Goal: Find specific page/section: Find specific page/section

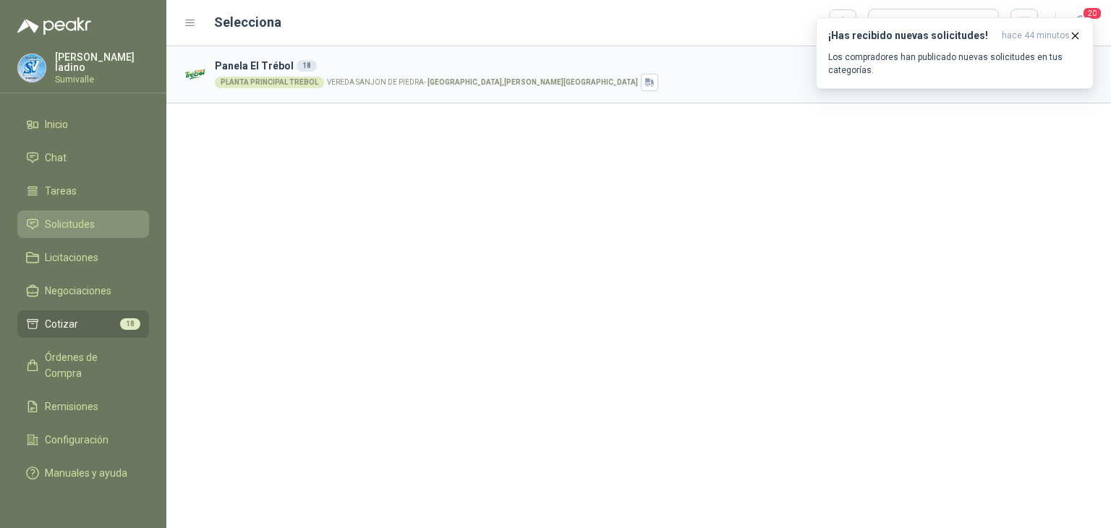
click at [90, 217] on span "Solicitudes" at bounding box center [70, 224] width 50 height 16
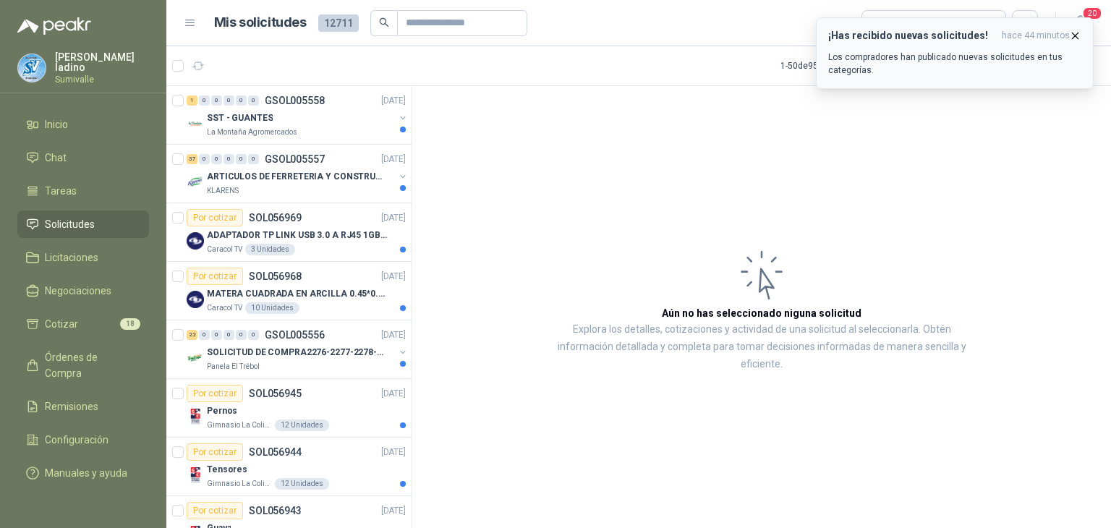
click at [1073, 35] on icon "button" at bounding box center [1075, 36] width 12 height 12
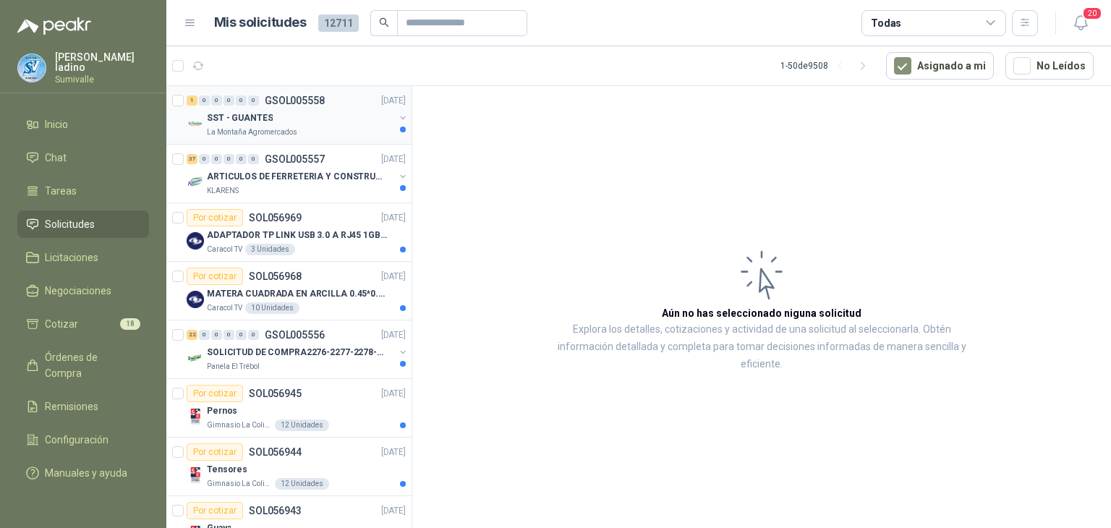
click at [282, 114] on div "SST - GUANTES" at bounding box center [300, 117] width 187 height 17
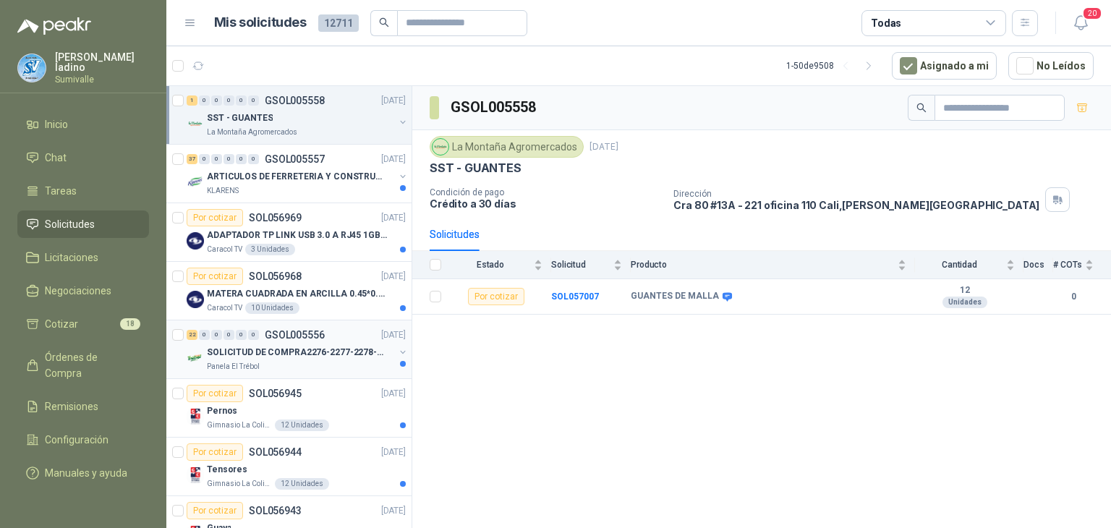
click at [355, 361] on div "Panela El Trébol" at bounding box center [300, 367] width 187 height 12
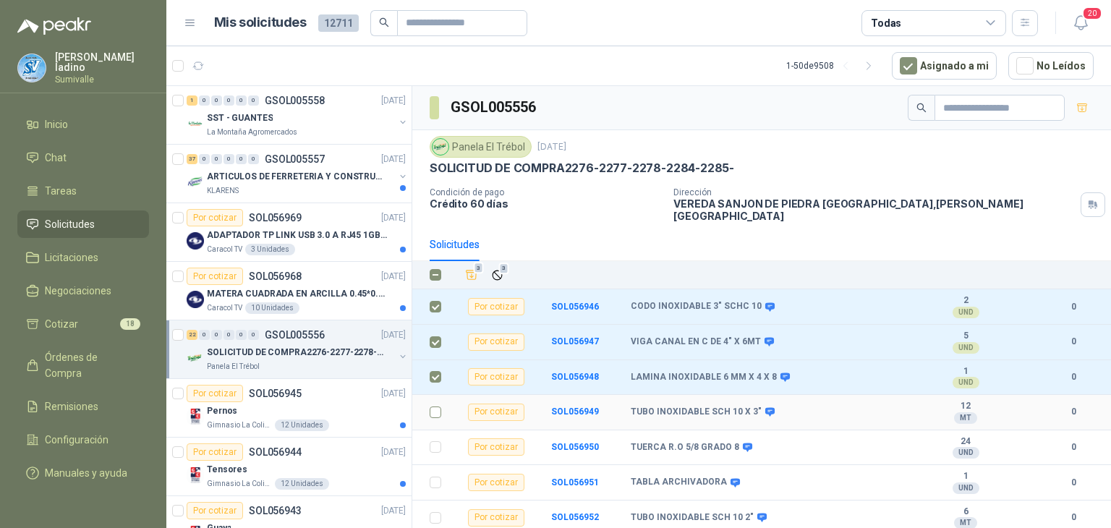
click at [428, 402] on td at bounding box center [431, 412] width 38 height 35
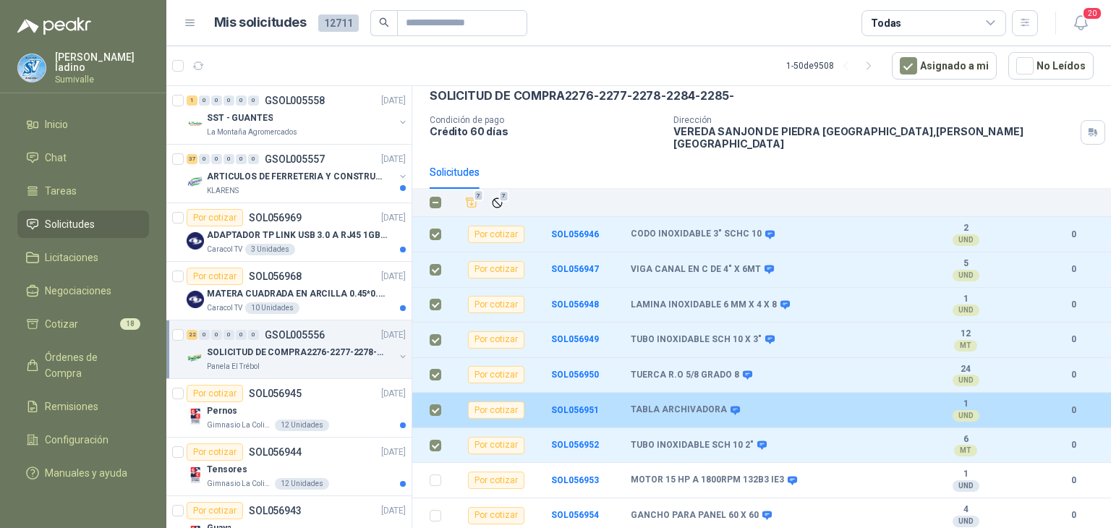
click at [439, 415] on td at bounding box center [431, 410] width 38 height 35
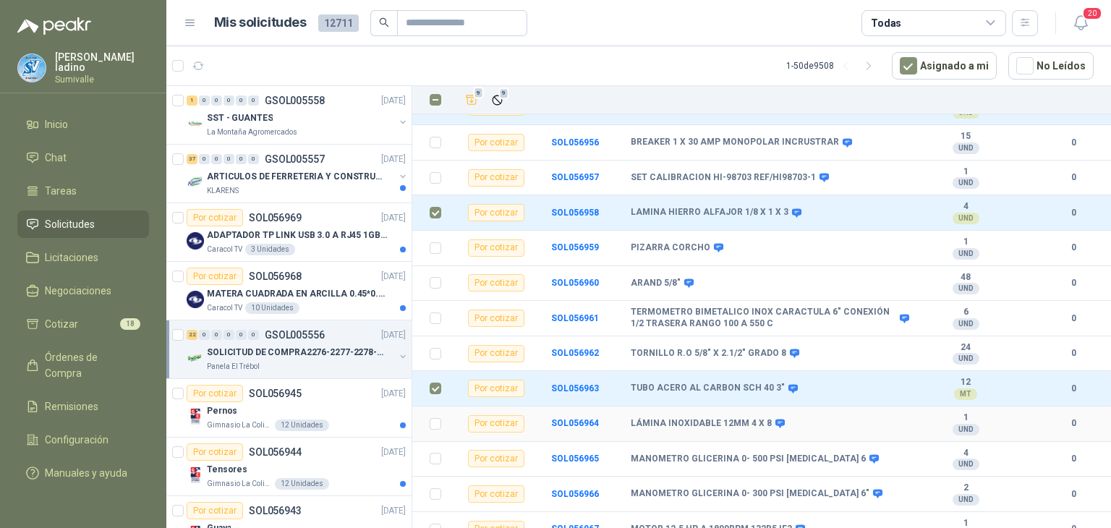
scroll to position [519, 0]
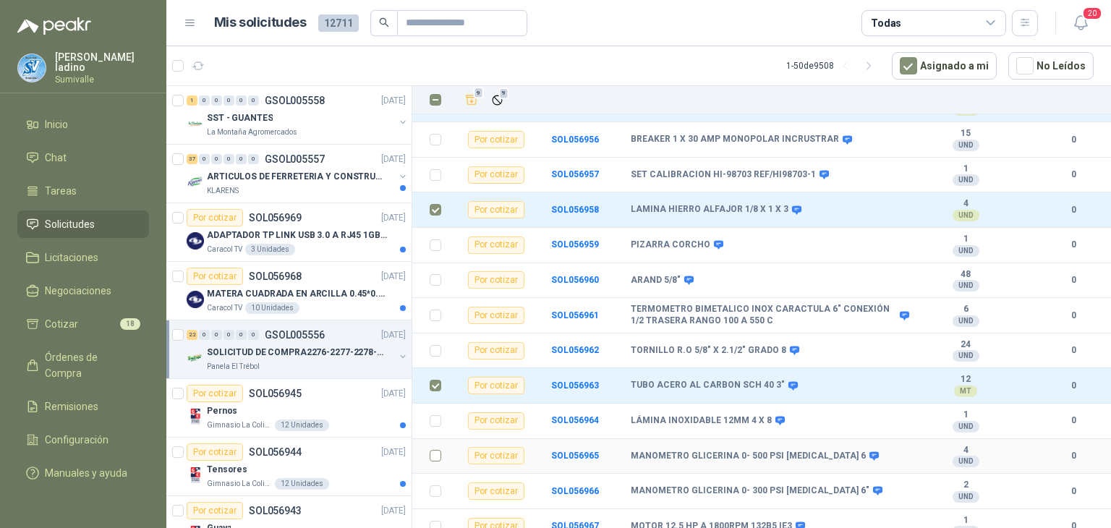
click at [428, 456] on td at bounding box center [431, 456] width 38 height 35
click at [480, 100] on button "9" at bounding box center [471, 100] width 20 height 20
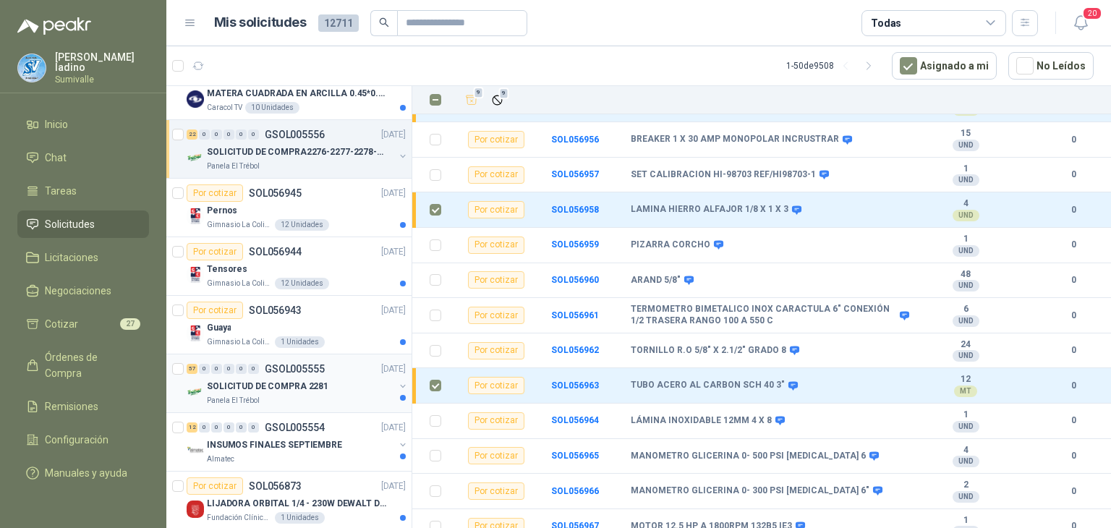
scroll to position [217, 0]
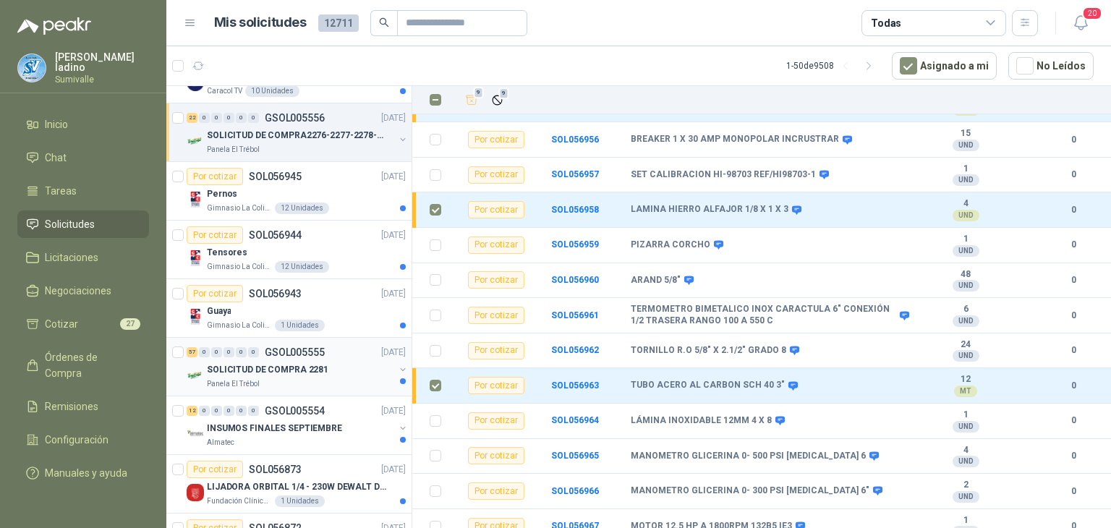
click at [285, 369] on p "SOLICITUD DE COMPRA 2281" at bounding box center [267, 370] width 121 height 14
